Goal: Task Accomplishment & Management: Manage account settings

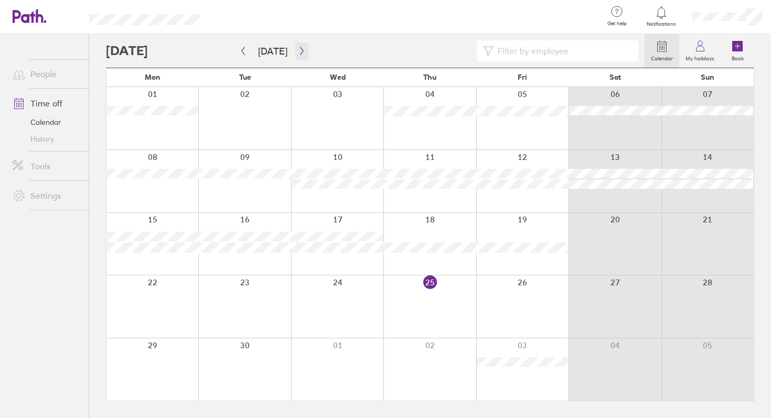
click at [298, 48] on icon "button" at bounding box center [302, 51] width 8 height 8
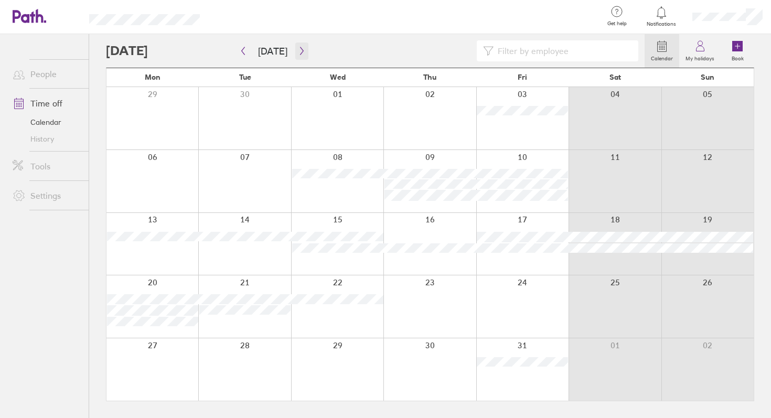
click at [300, 48] on icon "button" at bounding box center [302, 51] width 8 height 8
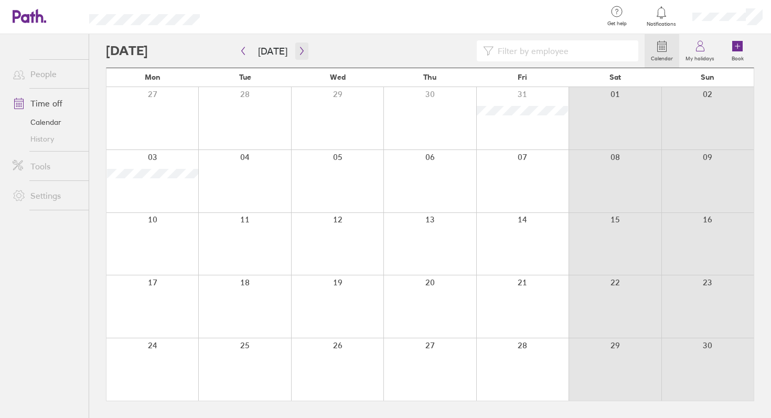
click at [300, 49] on icon "button" at bounding box center [302, 51] width 8 height 8
